Goal: Transaction & Acquisition: Purchase product/service

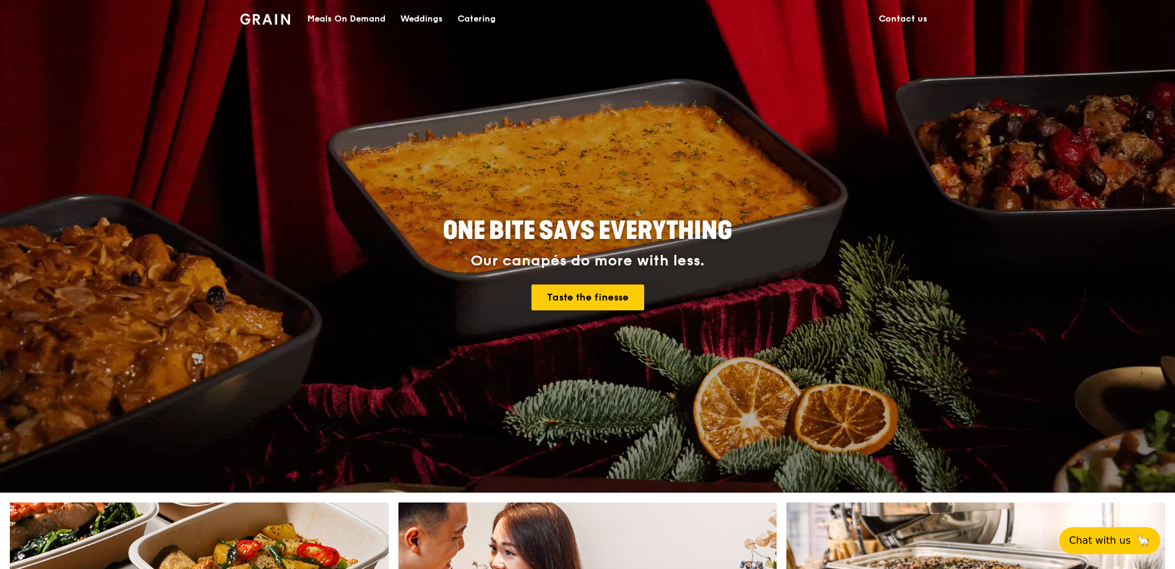
click at [467, 20] on div "Catering" at bounding box center [477, 19] width 38 height 37
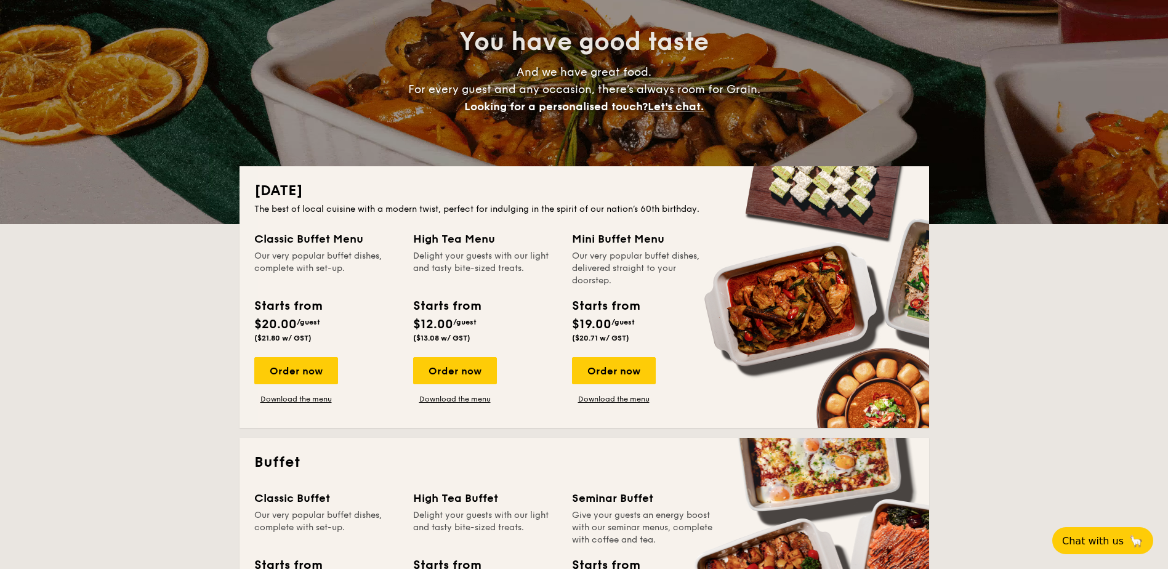
scroll to position [123, 0]
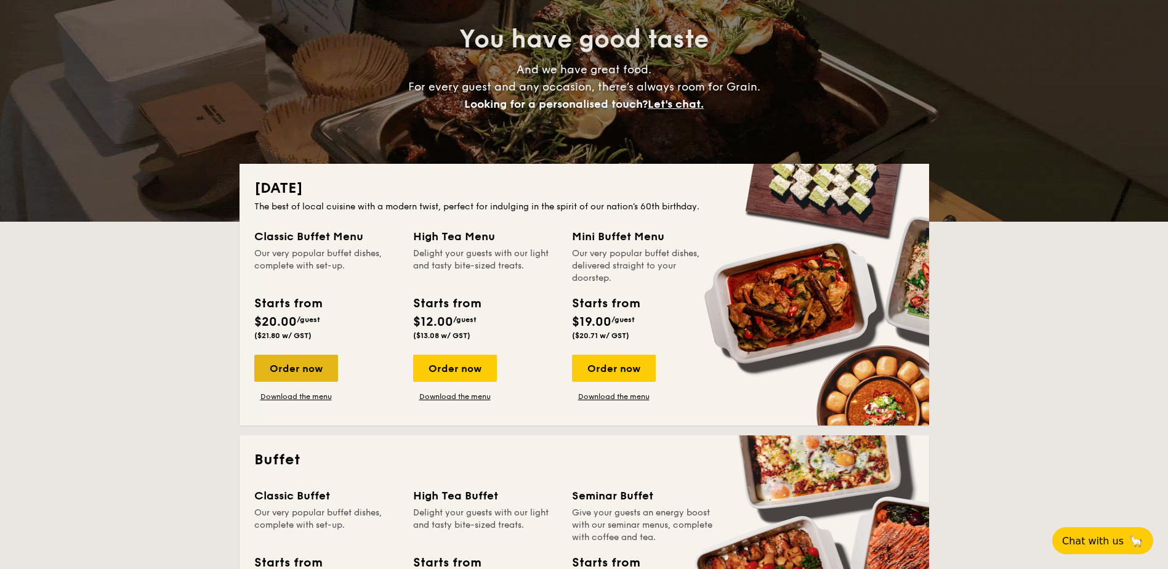
click at [312, 360] on div "Order now" at bounding box center [296, 368] width 84 height 27
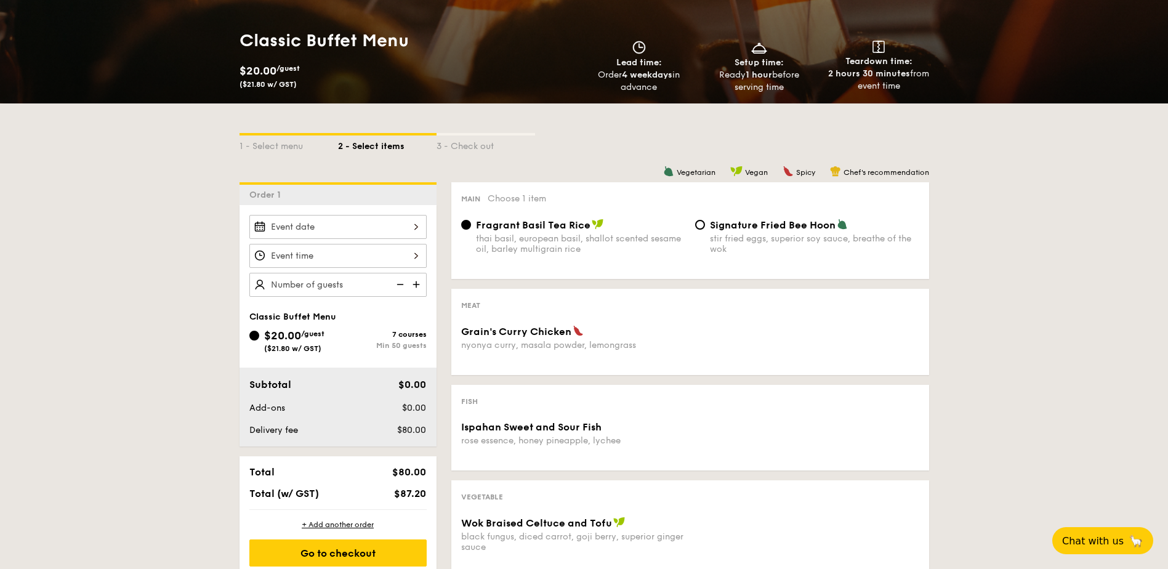
scroll to position [185, 0]
